Goal: Task Accomplishment & Management: Manage account settings

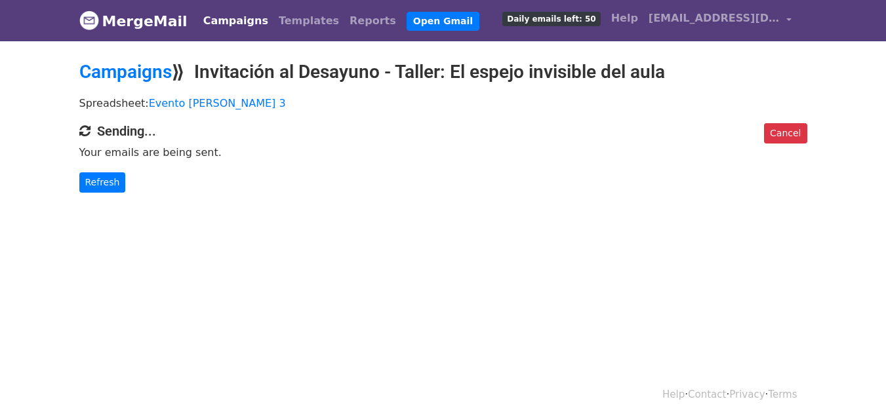
click at [737, 96] on p "Spreadsheet: Evento Costa 3" at bounding box center [443, 103] width 728 height 14
